Goal: Book appointment/travel/reservation

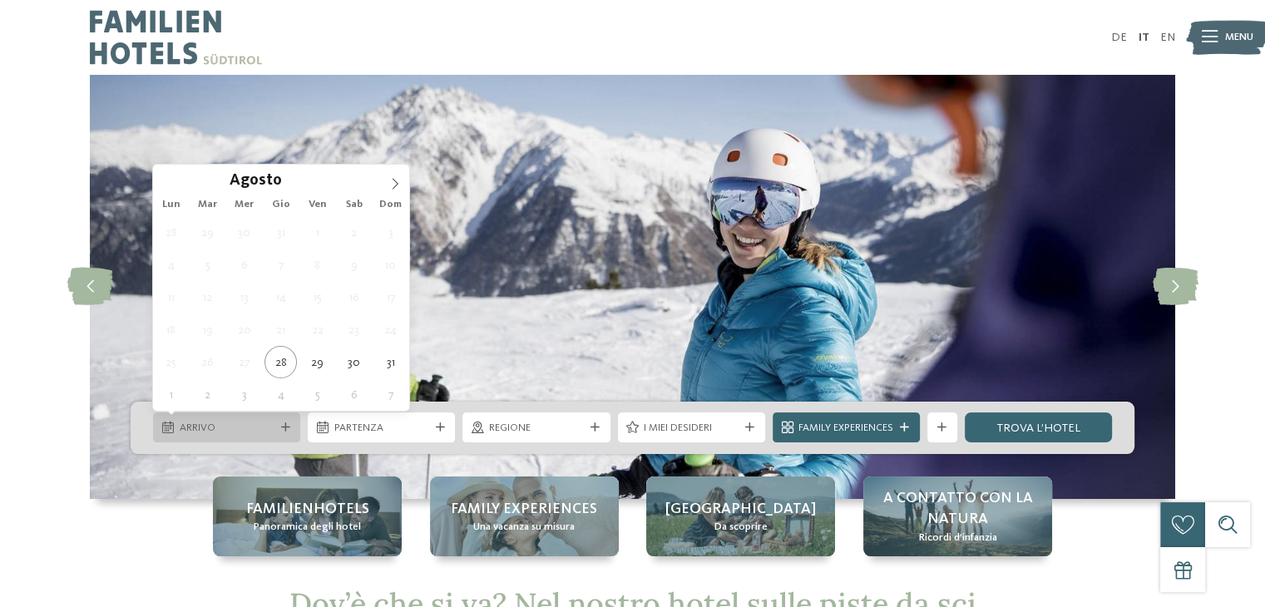
click at [286, 423] on icon at bounding box center [285, 427] width 9 height 9
click at [396, 182] on icon at bounding box center [396, 184] width 6 height 11
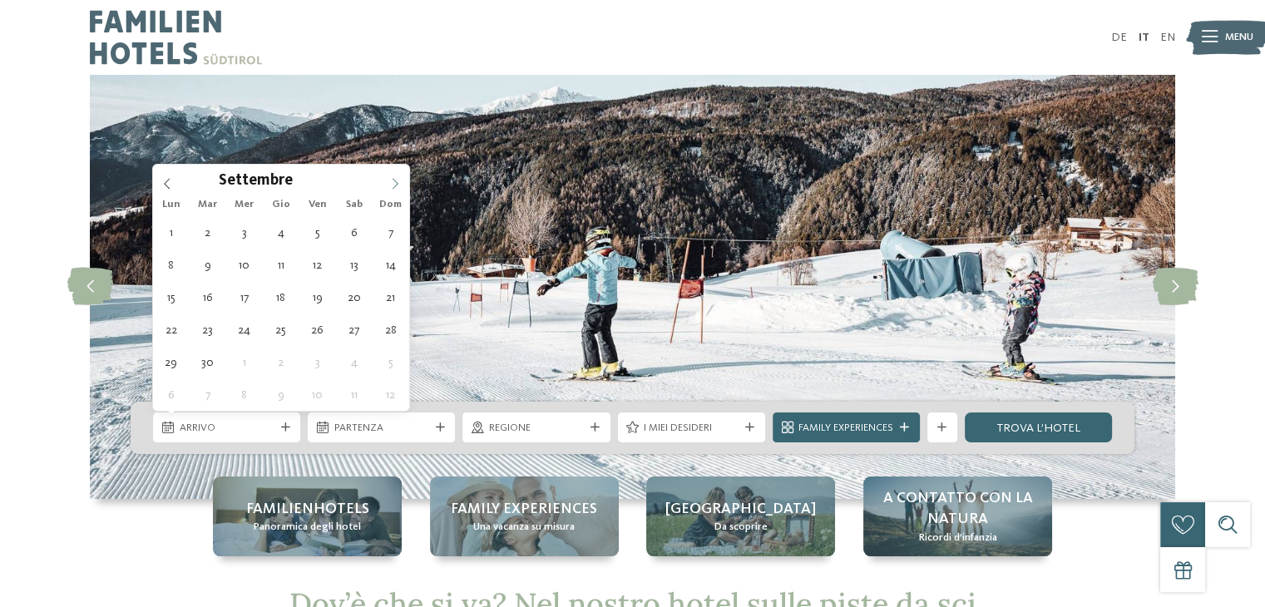
click at [396, 182] on icon at bounding box center [396, 184] width 6 height 11
click at [396, 181] on icon at bounding box center [396, 184] width 6 height 11
type div "[DATE]"
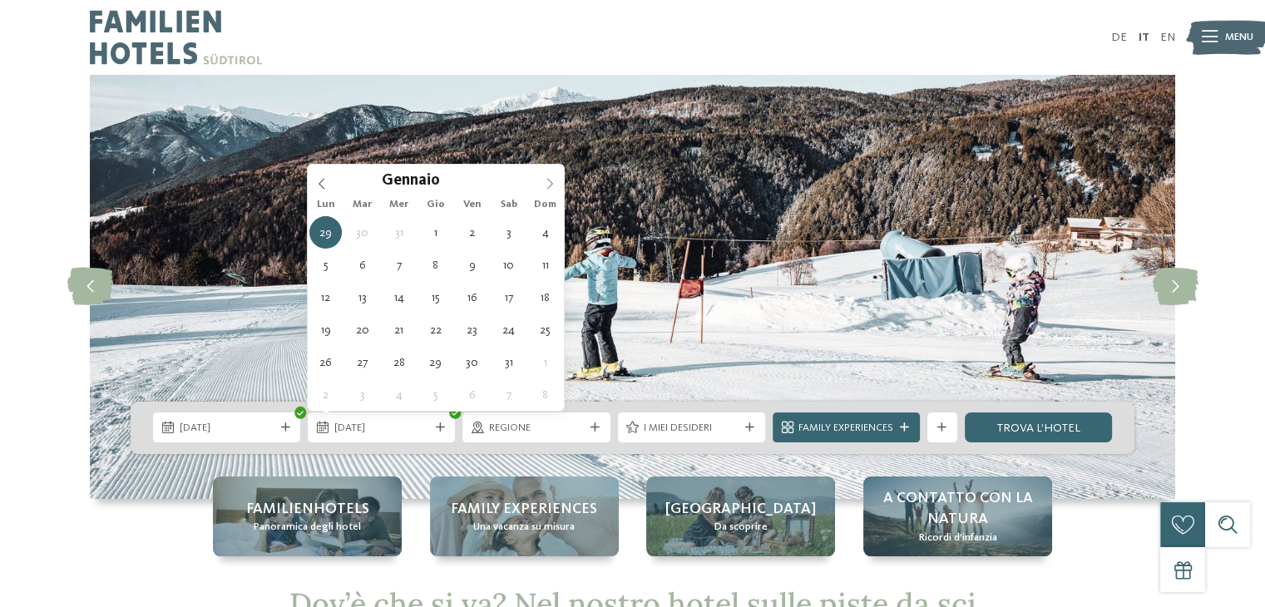
type input "****"
click at [551, 181] on icon at bounding box center [550, 184] width 6 height 11
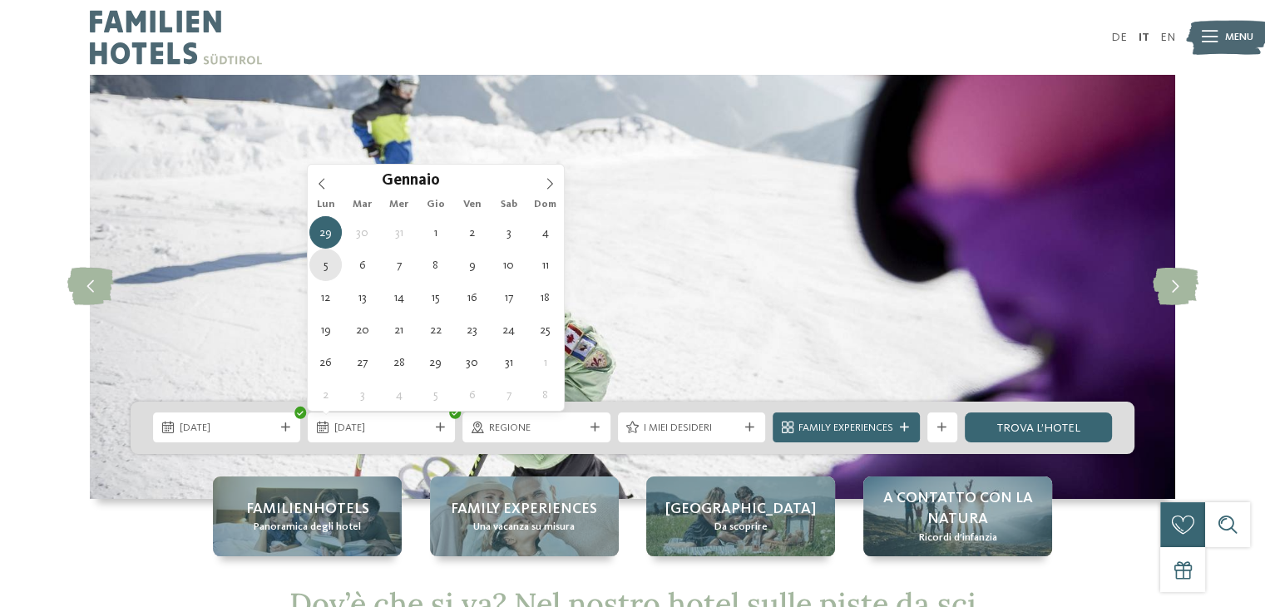
type div "[DATE]"
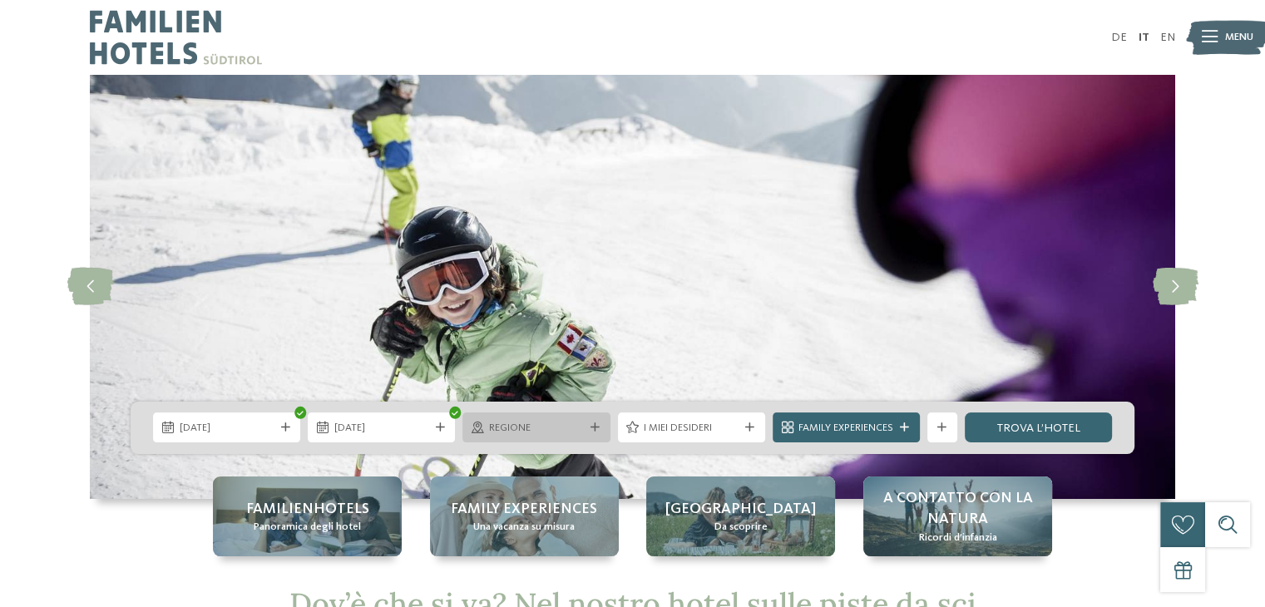
click at [510, 431] on span "Regione" at bounding box center [536, 428] width 95 height 15
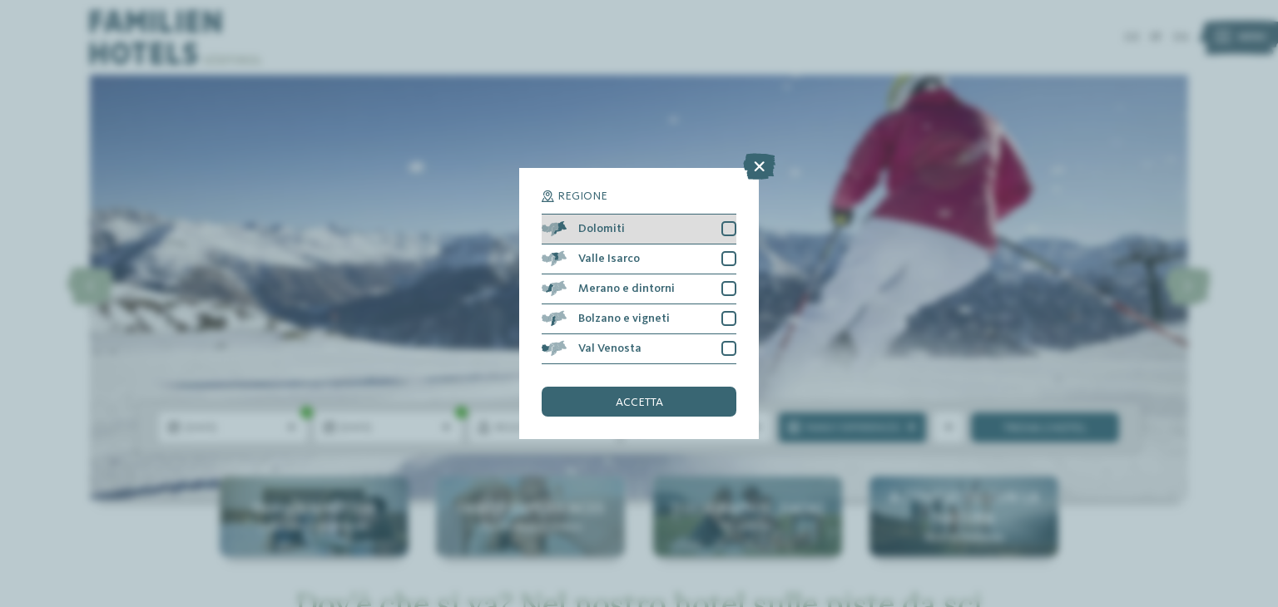
click at [721, 228] on div at bounding box center [728, 228] width 15 height 15
click at [659, 402] on span "accetta" at bounding box center [639, 403] width 47 height 12
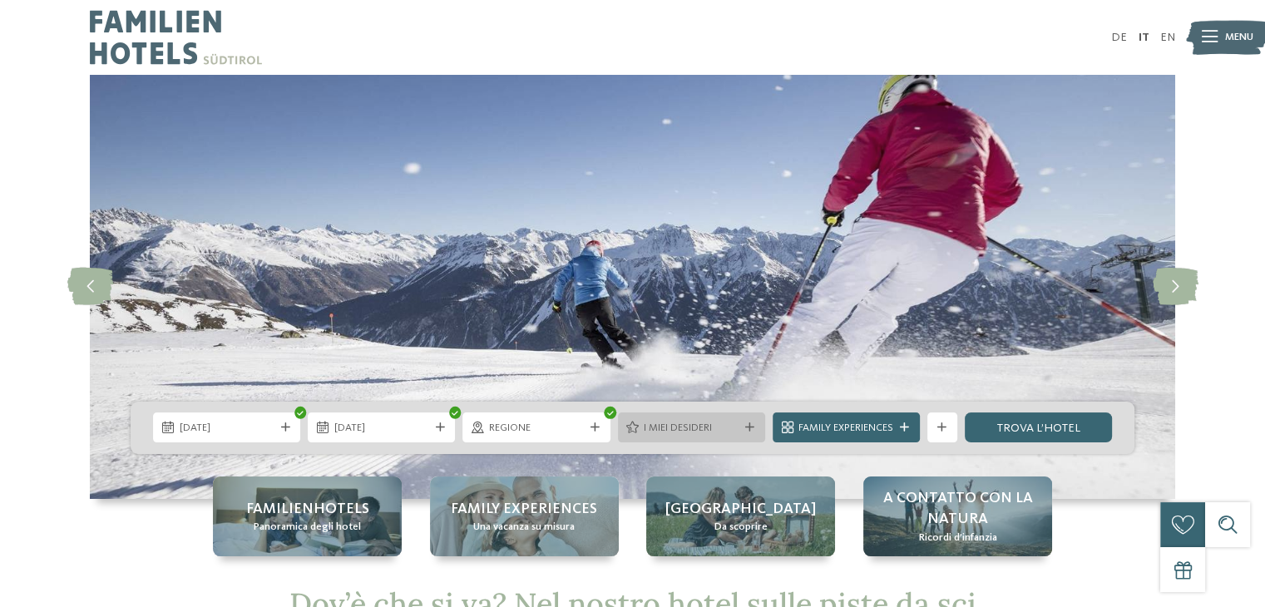
click at [676, 420] on div "I miei desideri" at bounding box center [692, 428] width 102 height 16
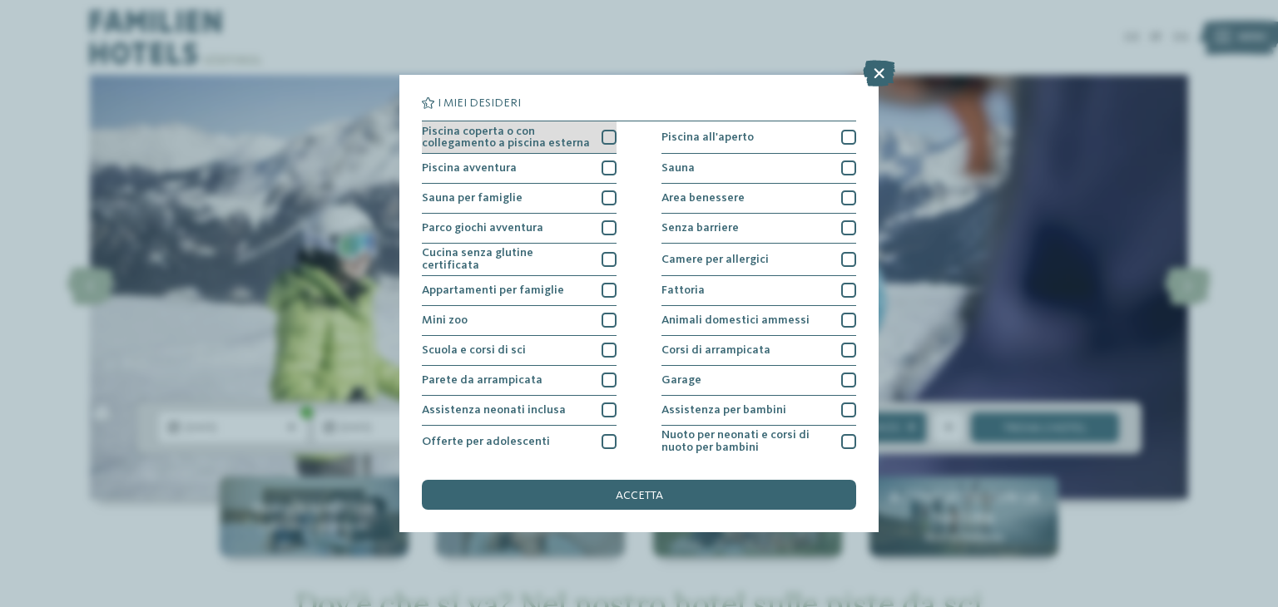
click at [611, 142] on div at bounding box center [608, 137] width 15 height 15
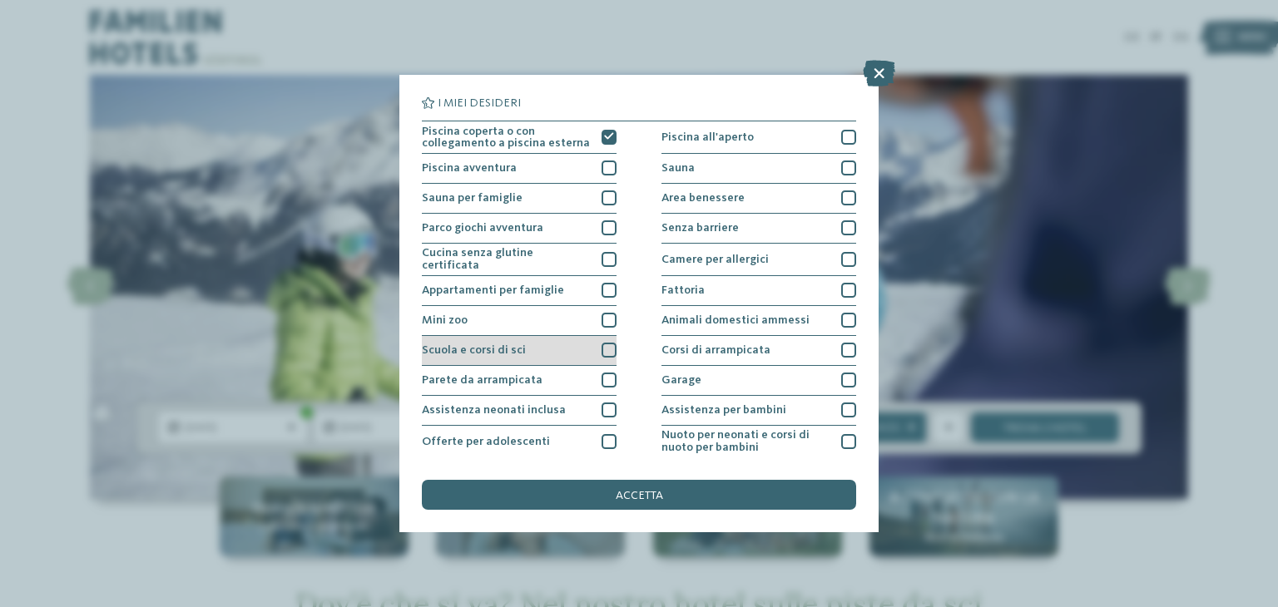
click at [606, 347] on div at bounding box center [608, 350] width 15 height 15
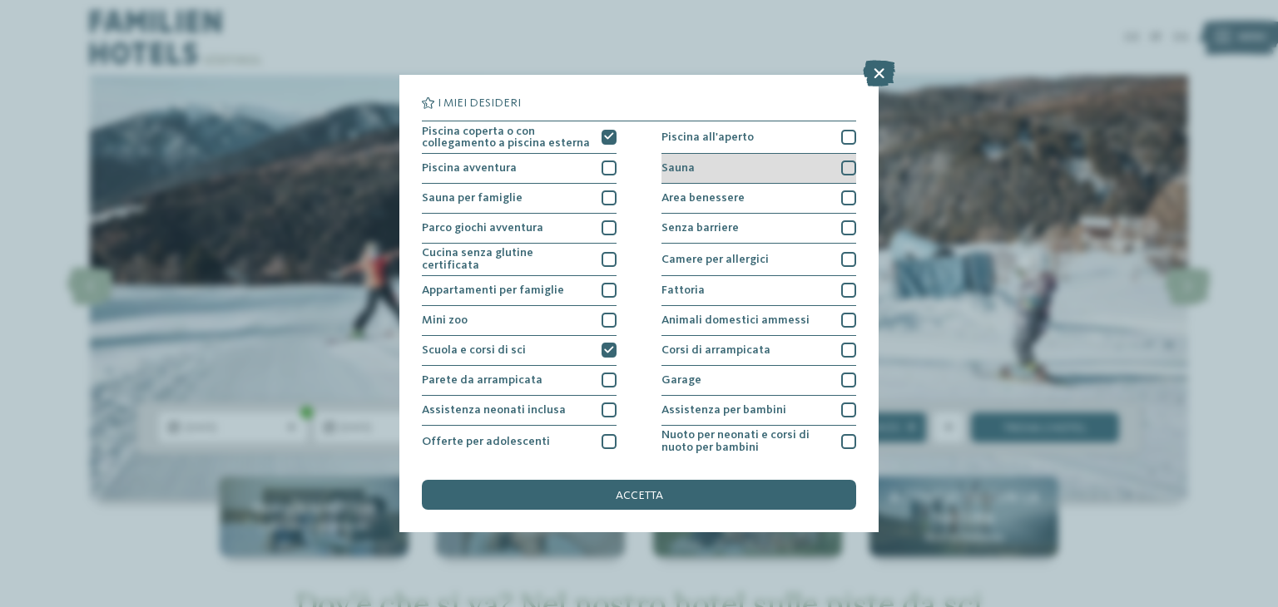
click at [841, 171] on div at bounding box center [848, 168] width 15 height 15
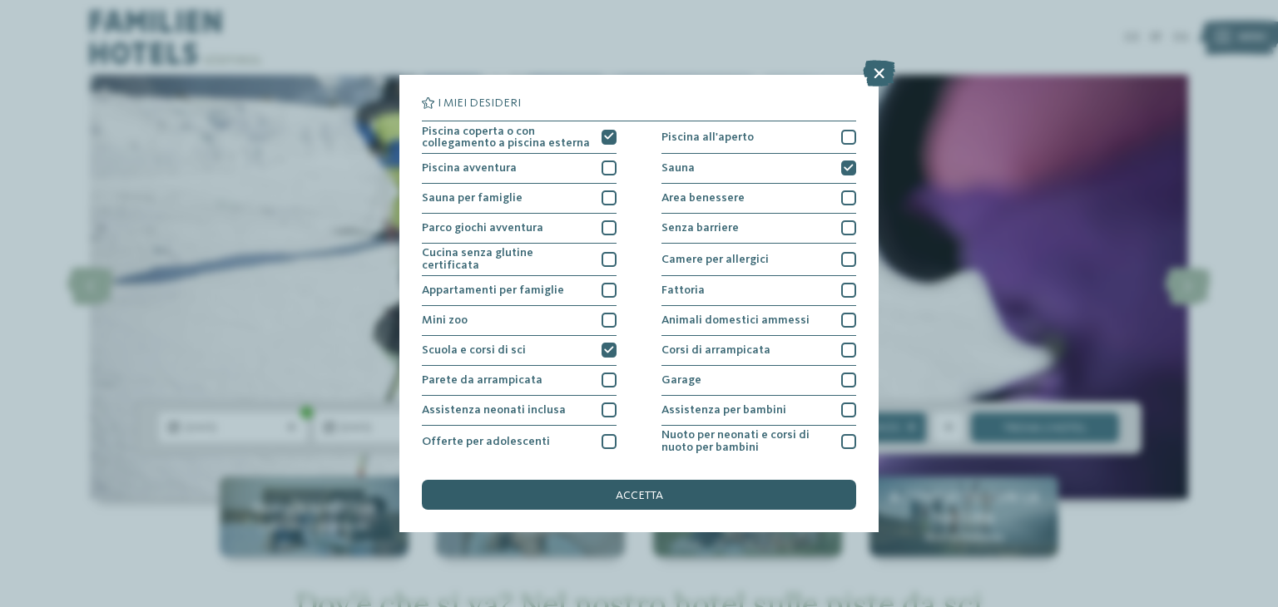
click at [742, 500] on div "accetta" at bounding box center [639, 495] width 434 height 30
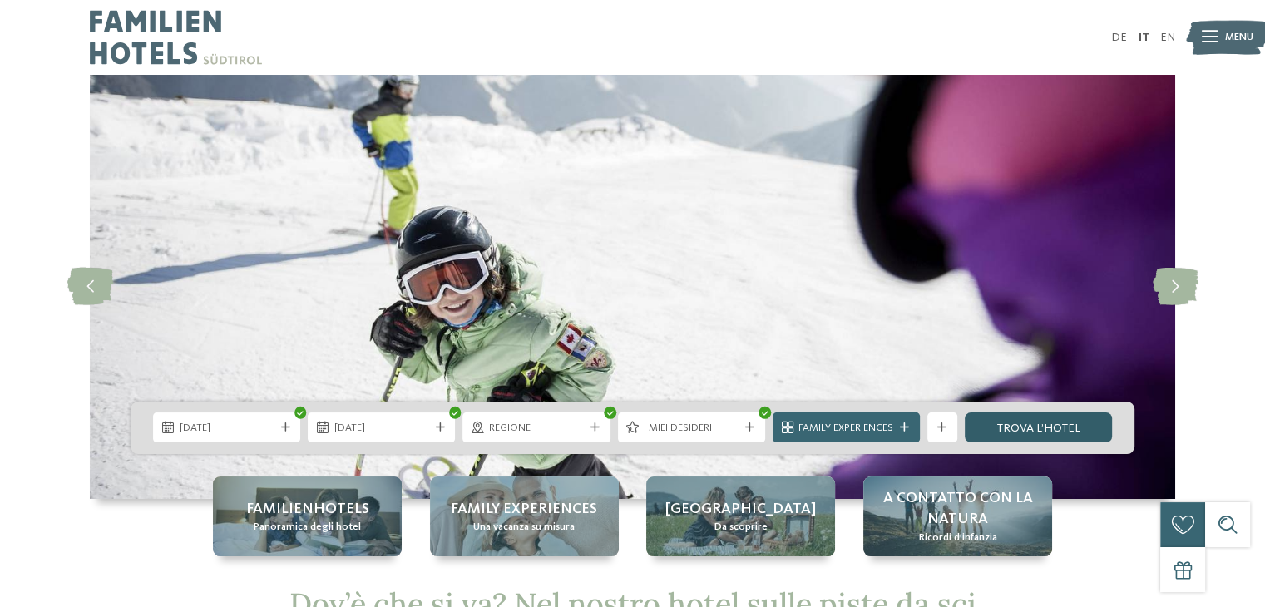
click at [1021, 430] on link "trova l’hotel" at bounding box center [1038, 428] width 147 height 30
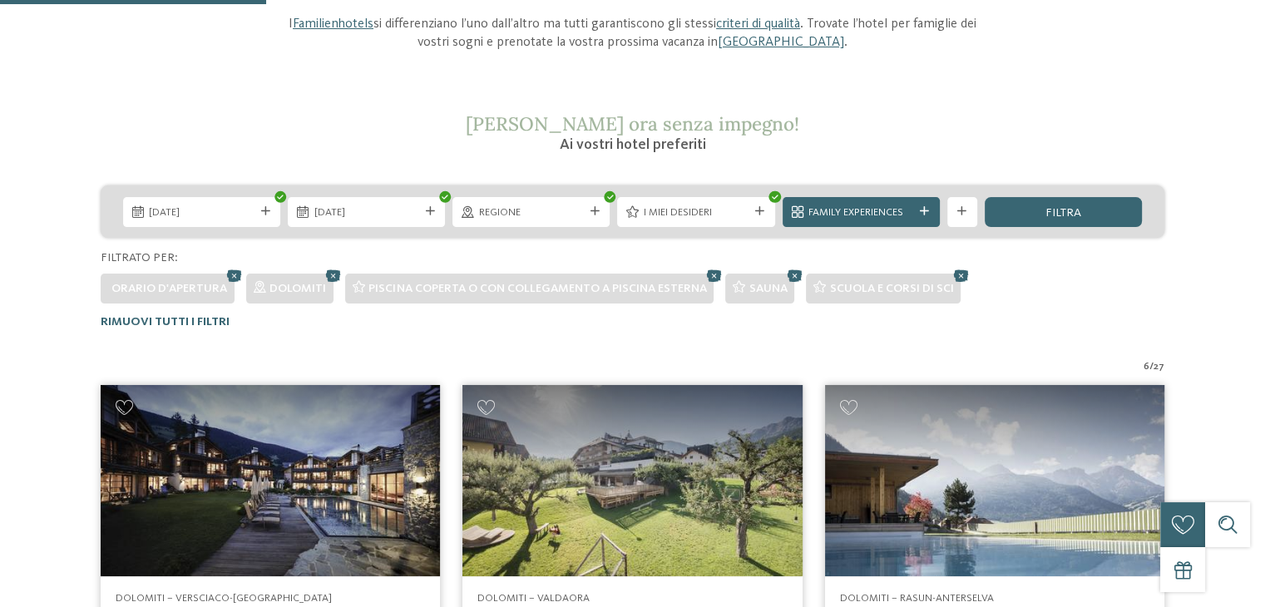
scroll to position [499, 0]
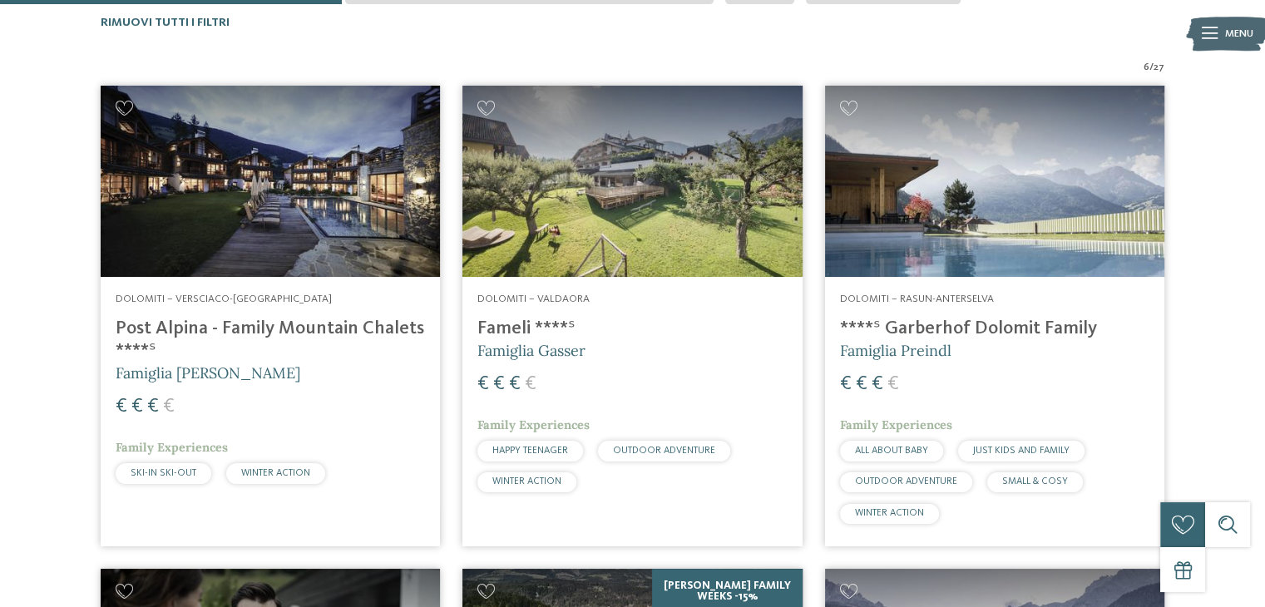
click at [251, 220] on img at bounding box center [270, 181] width 339 height 191
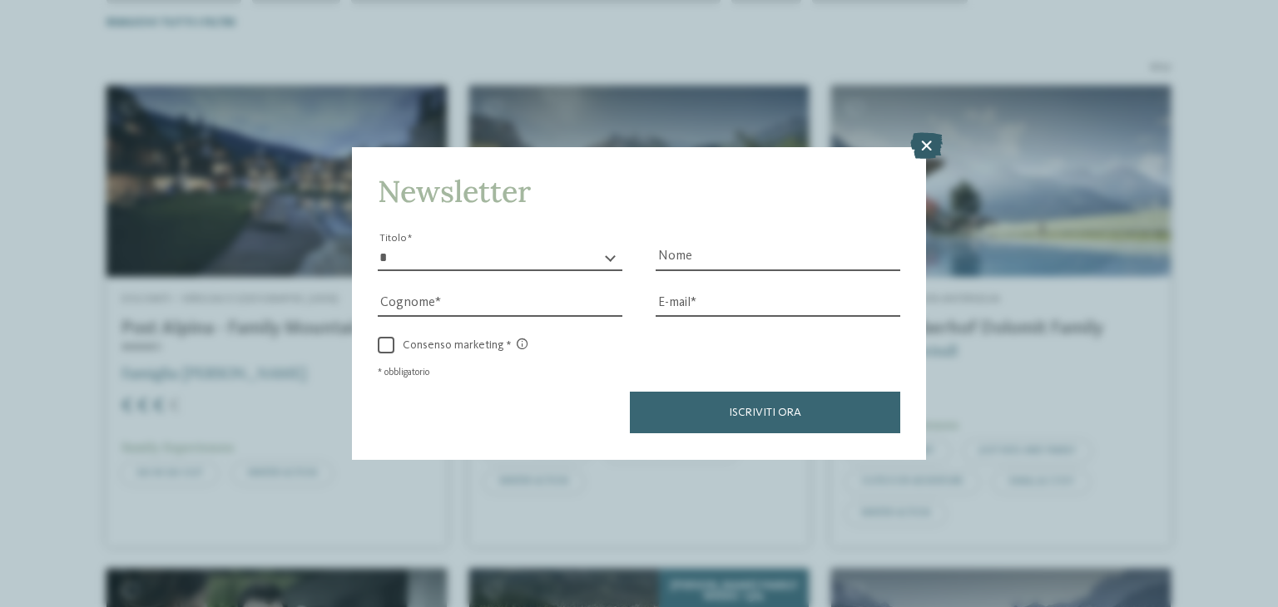
click at [934, 141] on icon at bounding box center [926, 146] width 32 height 27
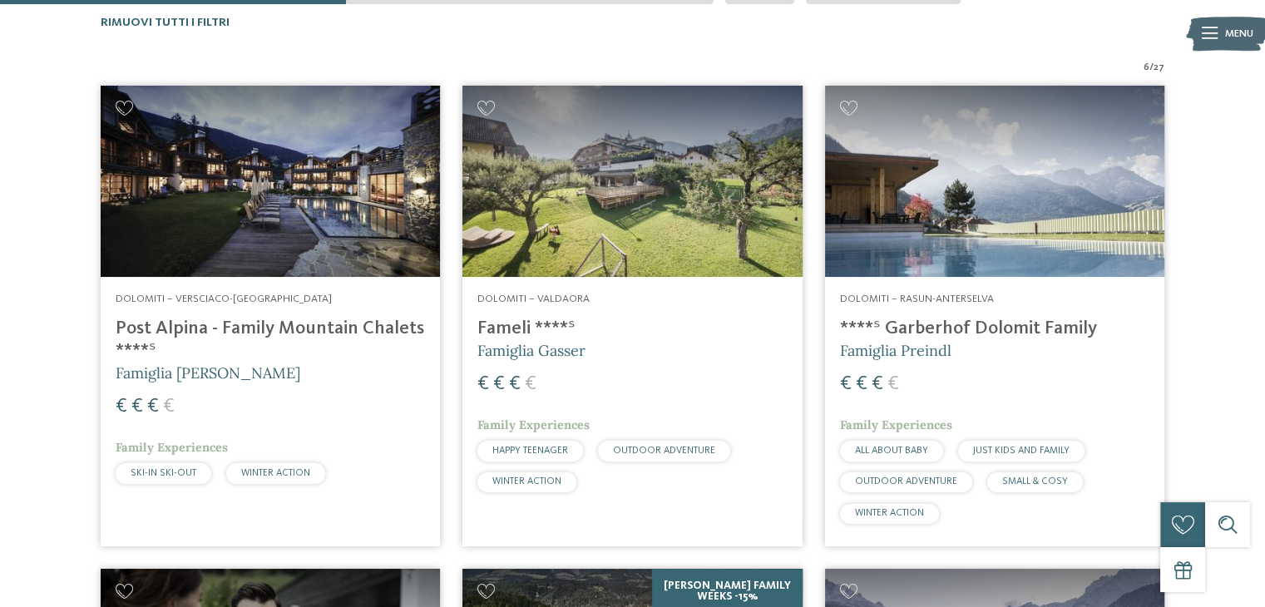
scroll to position [998, 0]
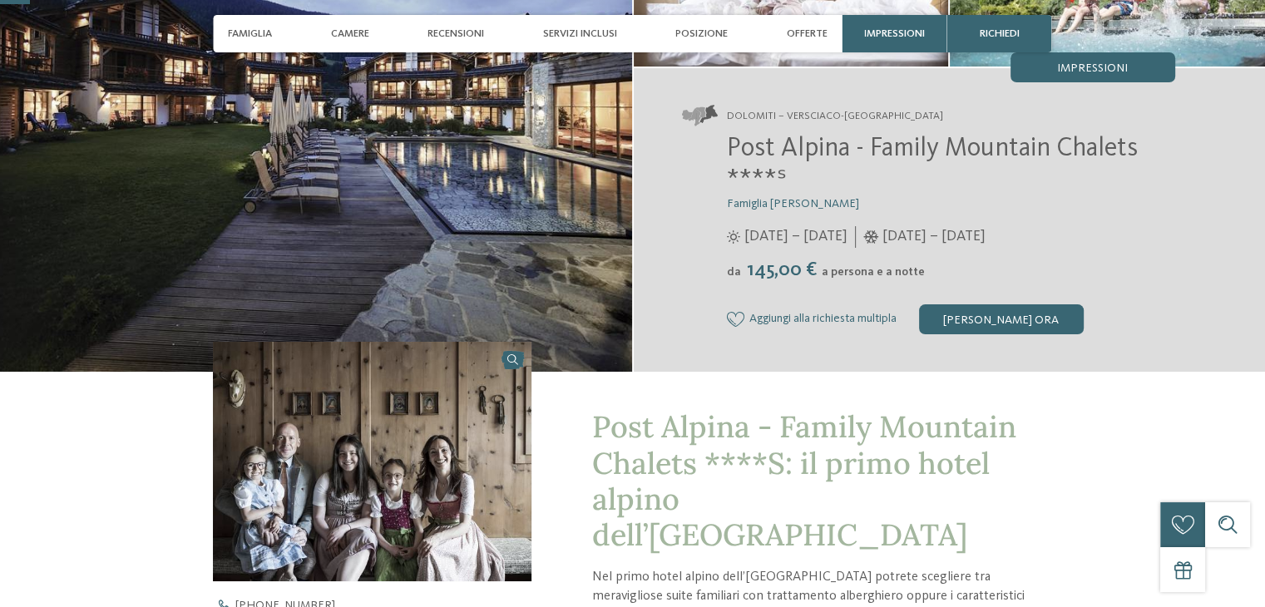
scroll to position [416, 0]
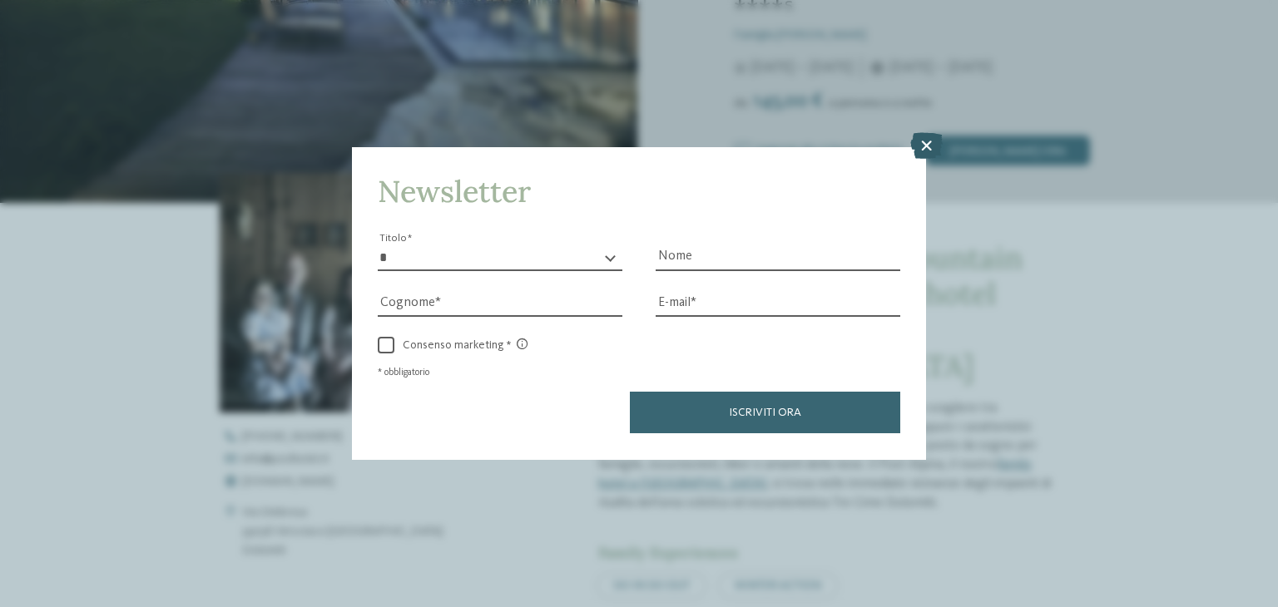
click at [916, 142] on icon at bounding box center [926, 146] width 32 height 27
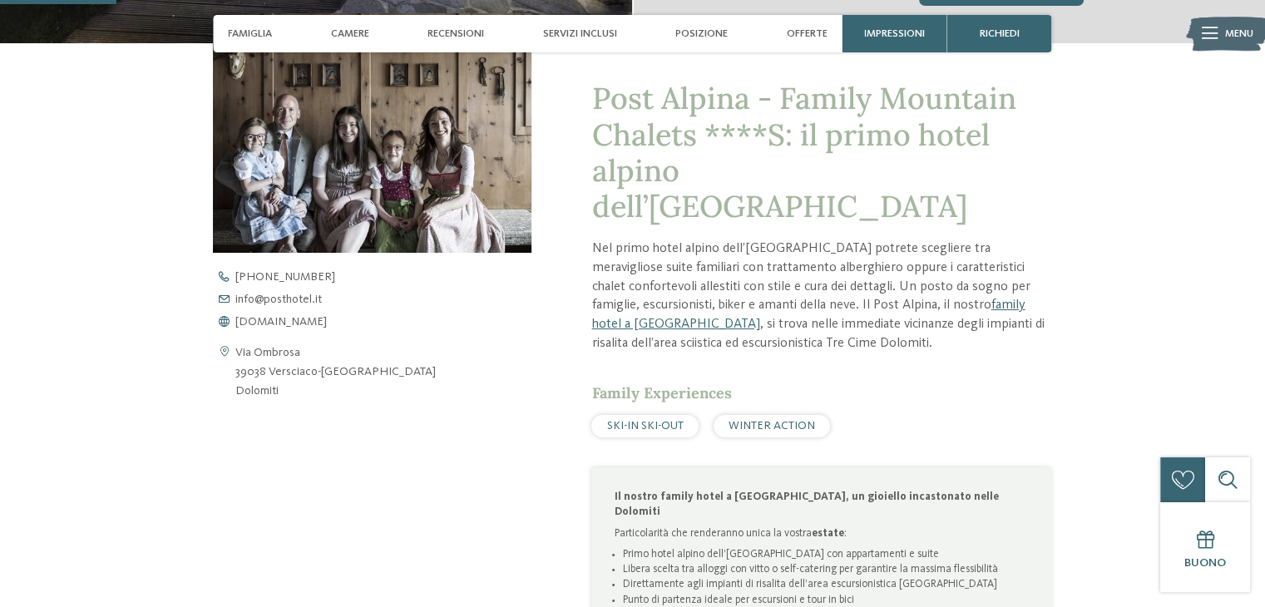
scroll to position [499, 0]
